Goal: Find specific page/section: Find specific page/section

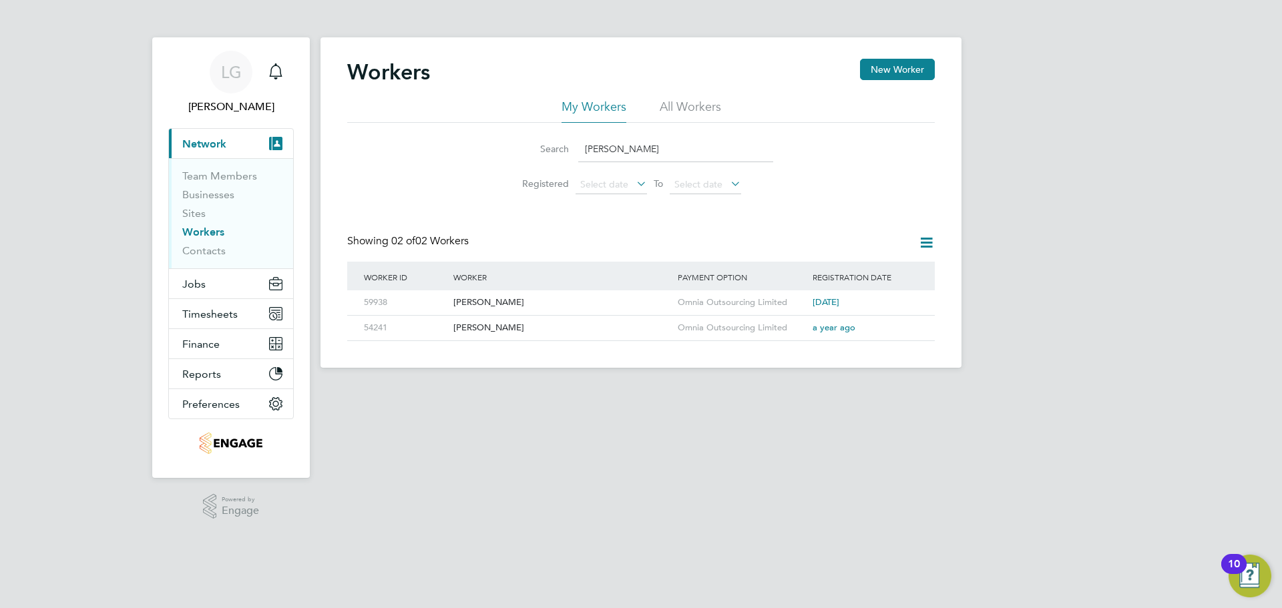
click at [632, 154] on input "JOhnson" at bounding box center [675, 149] width 195 height 26
drag, startPoint x: 640, startPoint y: 151, endPoint x: 558, endPoint y: 151, distance: 82.8
click at [558, 151] on div "Search JOhnson" at bounding box center [641, 149] width 264 height 26
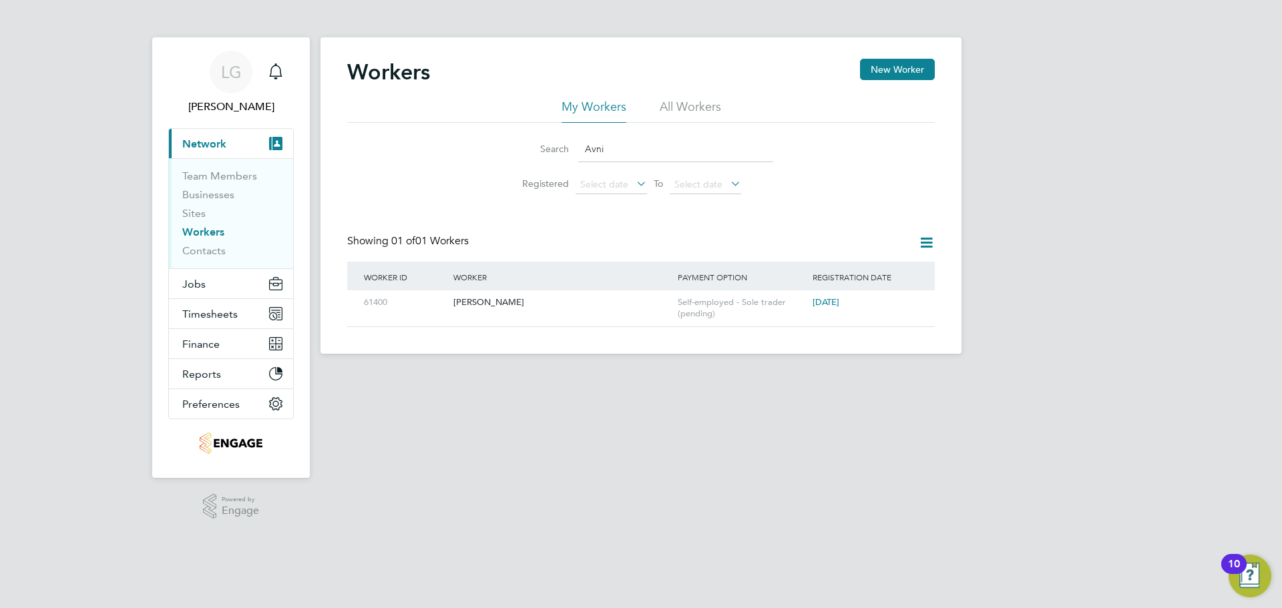
click at [630, 148] on input "Avni" at bounding box center [675, 149] width 195 height 26
type input "A"
drag, startPoint x: 637, startPoint y: 148, endPoint x: 568, endPoint y: 148, distance: 68.8
click at [568, 148] on div "Search ebsa" at bounding box center [641, 149] width 264 height 26
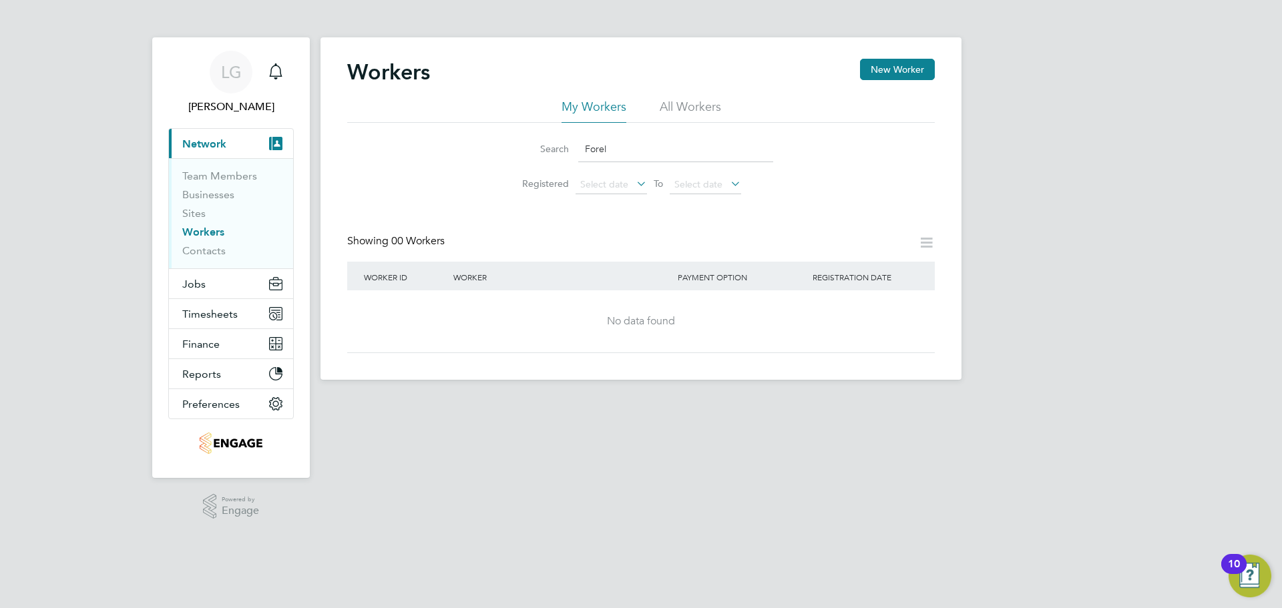
drag, startPoint x: 625, startPoint y: 151, endPoint x: 555, endPoint y: 152, distance: 70.1
click at [555, 152] on div "Search Forel" at bounding box center [641, 149] width 264 height 26
drag, startPoint x: 598, startPoint y: 147, endPoint x: 608, endPoint y: 148, distance: 10.7
click at [599, 147] on input "Forel" at bounding box center [675, 149] width 195 height 26
click at [608, 148] on input "Forel" at bounding box center [675, 149] width 195 height 26
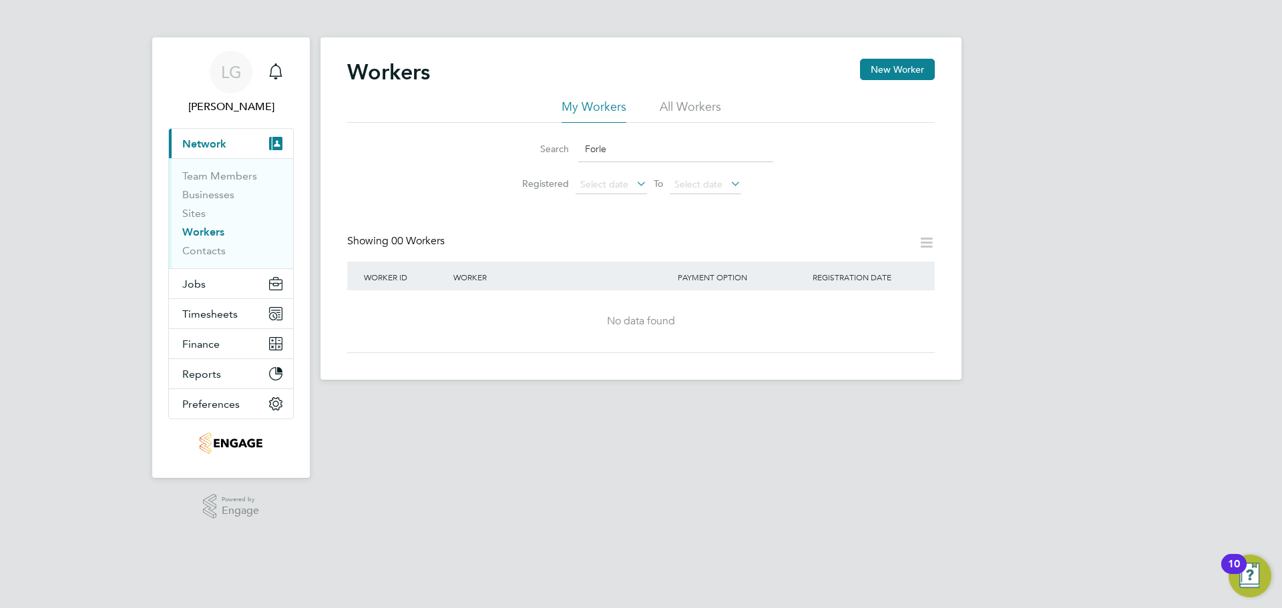
drag, startPoint x: 628, startPoint y: 147, endPoint x: 550, endPoint y: 147, distance: 78.1
click at [550, 147] on div "Search Forle" at bounding box center [641, 149] width 264 height 26
click at [700, 104] on li "All Workers" at bounding box center [690, 111] width 61 height 24
type input "N"
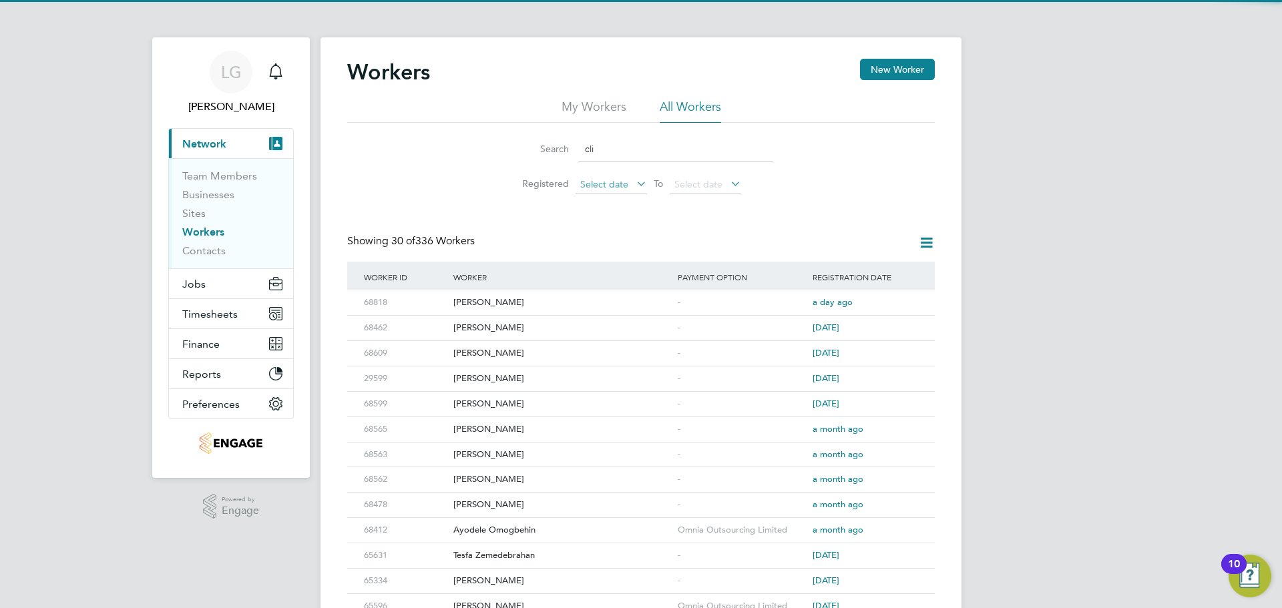
type input "clif"
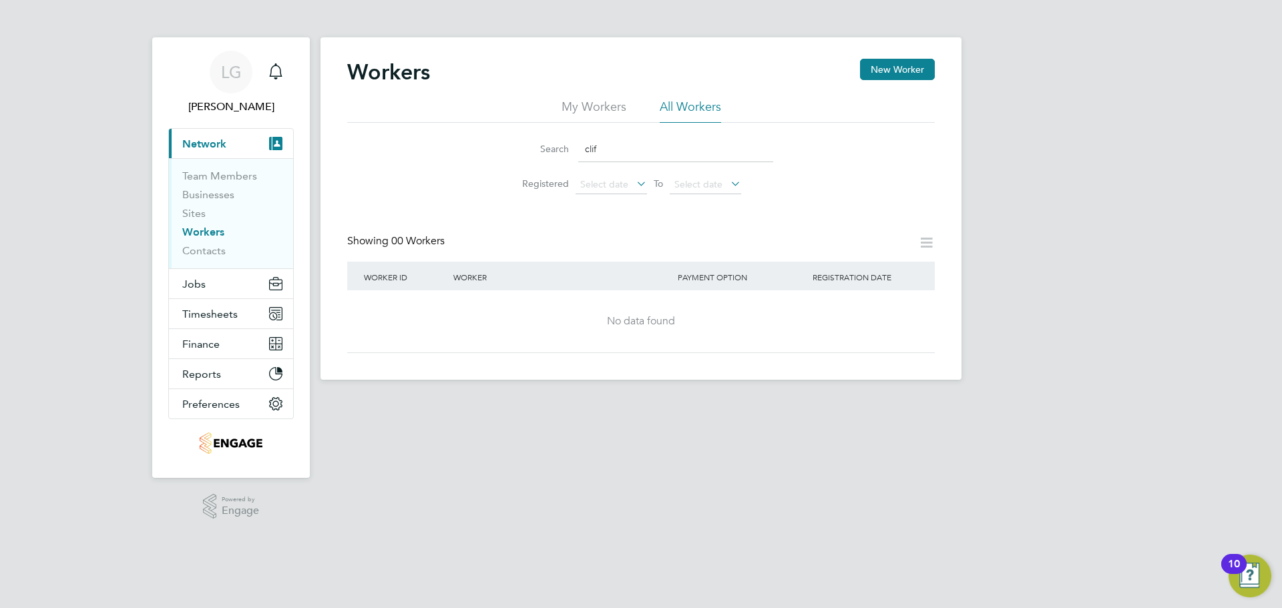
drag, startPoint x: 616, startPoint y: 154, endPoint x: 498, endPoint y: 152, distance: 118.9
click at [547, 154] on div "Search clif" at bounding box center [641, 149] width 264 height 26
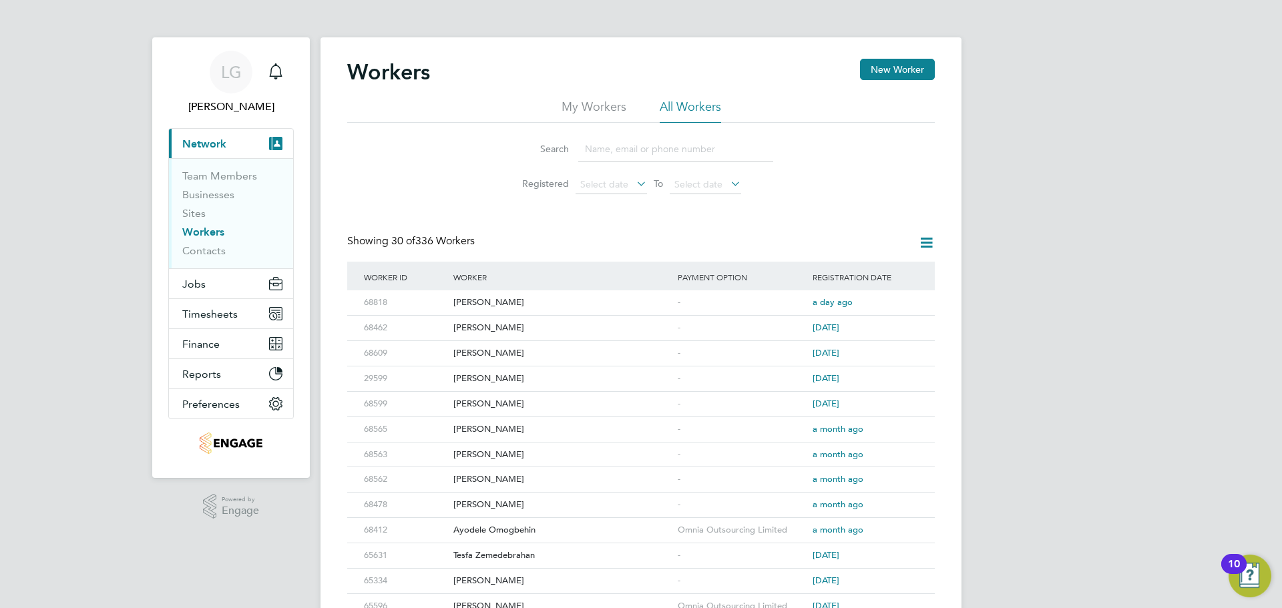
click at [448, 170] on div "Search Registered Select date To Select date" at bounding box center [641, 162] width 588 height 78
click at [632, 148] on input at bounding box center [675, 149] width 195 height 26
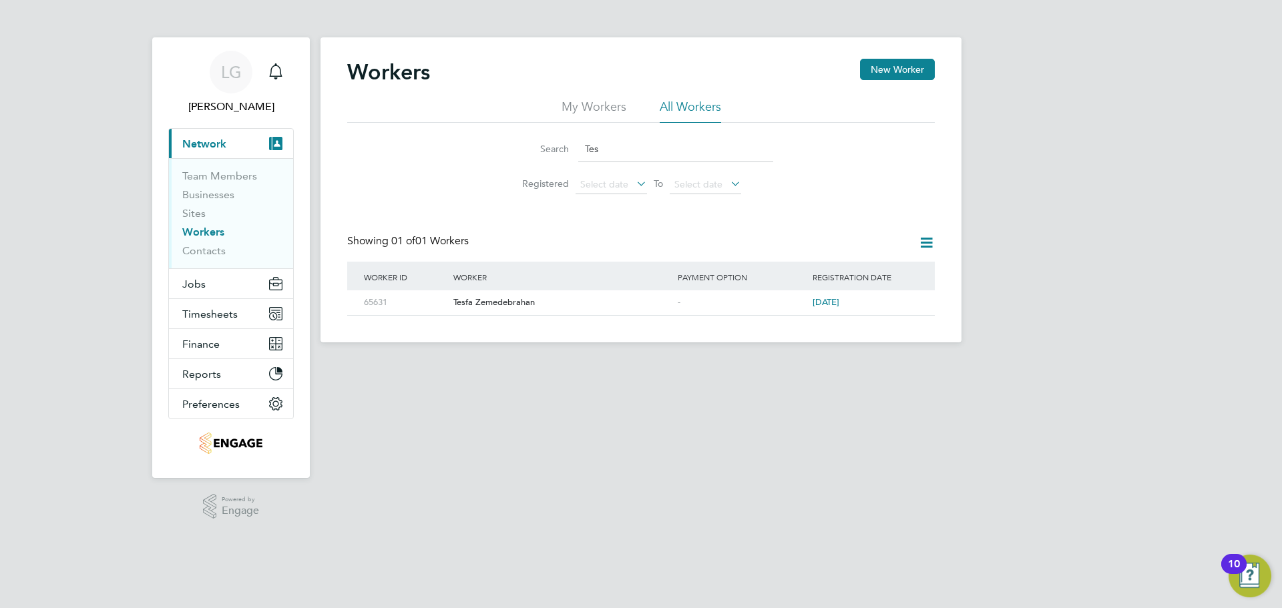
click at [632, 148] on input "Tes" at bounding box center [675, 149] width 195 height 26
type input "T"
drag, startPoint x: 641, startPoint y: 151, endPoint x: 479, endPoint y: 139, distance: 162.7
click at [479, 139] on div "Search ayodele Registered Select date To Select date" at bounding box center [641, 162] width 588 height 78
drag, startPoint x: 662, startPoint y: 150, endPoint x: 506, endPoint y: 151, distance: 155.6
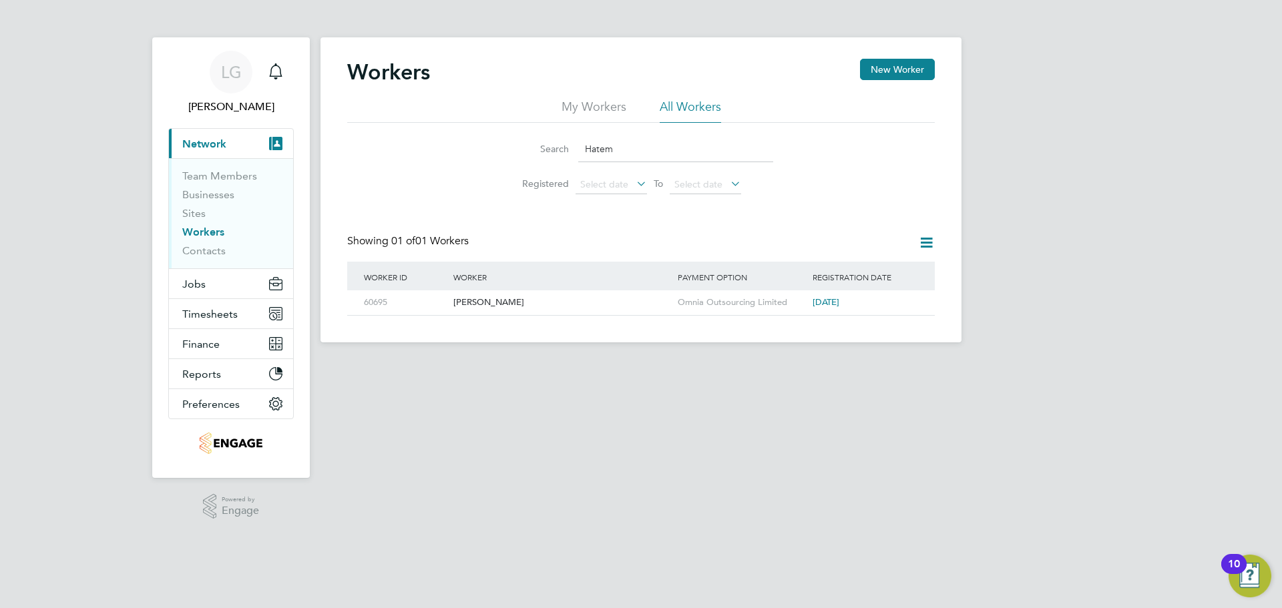
click at [506, 151] on li "Search Hatem" at bounding box center [641, 149] width 298 height 39
drag, startPoint x: 626, startPoint y: 148, endPoint x: 551, endPoint y: 148, distance: 74.8
click at [551, 148] on div "Search Olu" at bounding box center [641, 149] width 264 height 26
drag, startPoint x: 646, startPoint y: 151, endPoint x: 494, endPoint y: 151, distance: 151.6
click at [496, 151] on li "Search Adaze" at bounding box center [641, 149] width 298 height 39
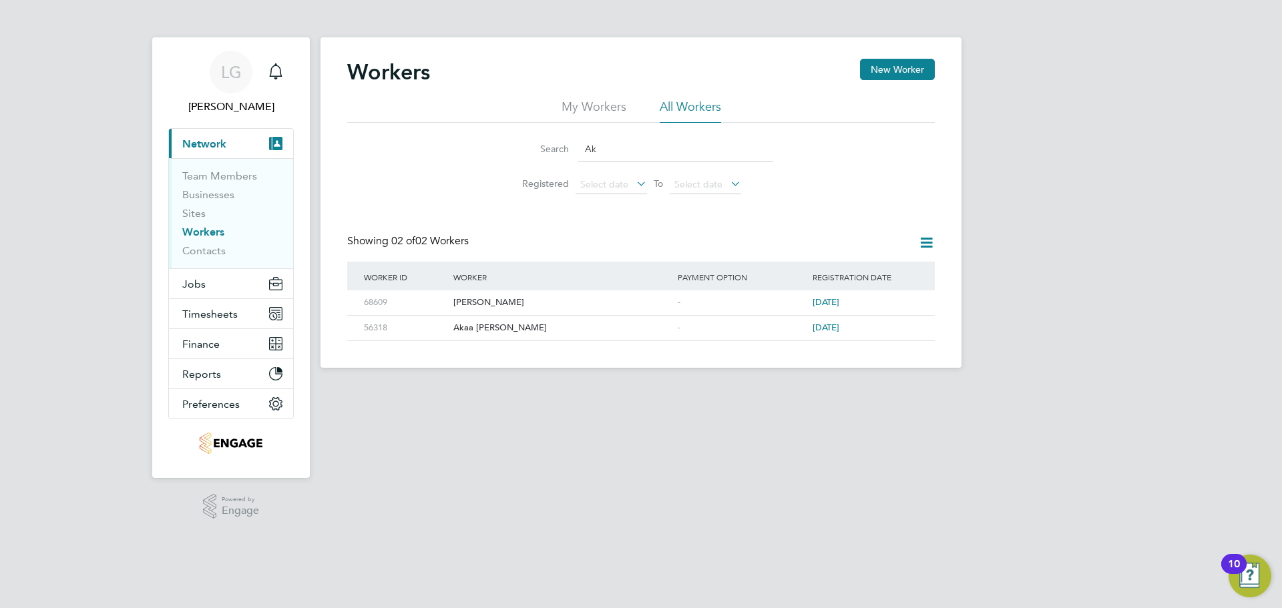
type input "Ak"
click at [519, 389] on html "LG Lee Garrity Notifications Applications: Current page: Network Team Members B…" at bounding box center [641, 194] width 1282 height 389
